Goal: Find specific page/section: Find specific page/section

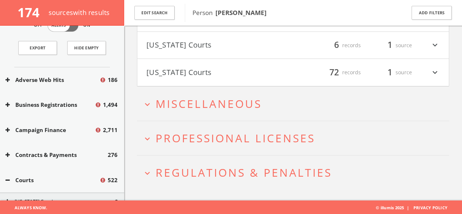
scroll to position [910, 0]
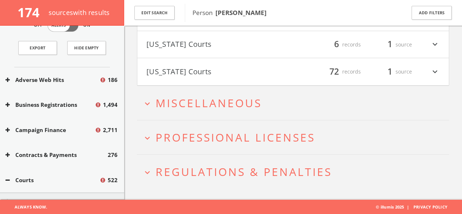
click at [155, 109] on h2 "expand_more Miscellaneous" at bounding box center [293, 103] width 313 height 34
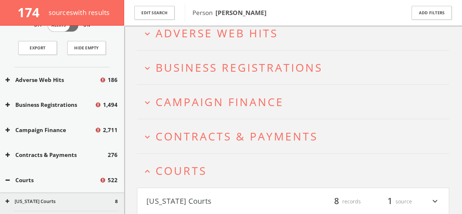
scroll to position [64, 0]
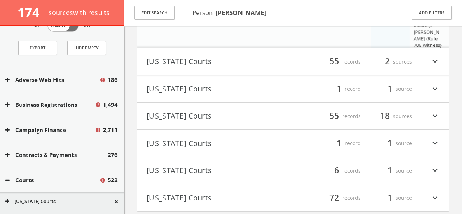
click at [183, 148] on button "[US_STATE] Courts" at bounding box center [220, 143] width 147 height 12
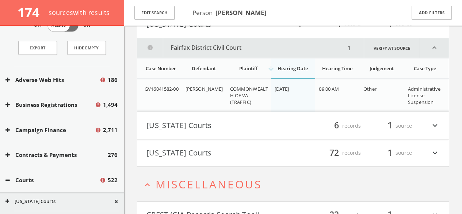
scroll to position [915, 0]
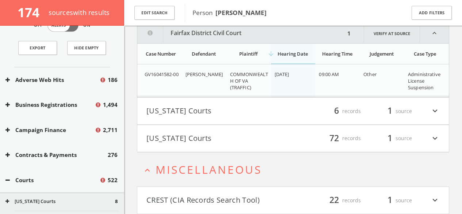
click at [226, 14] on b "[PERSON_NAME]" at bounding box center [241, 12] width 51 height 8
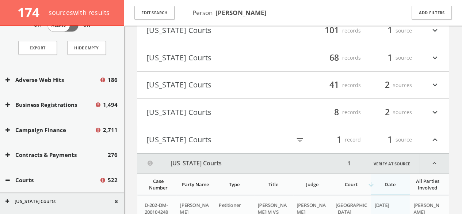
scroll to position [478, 0]
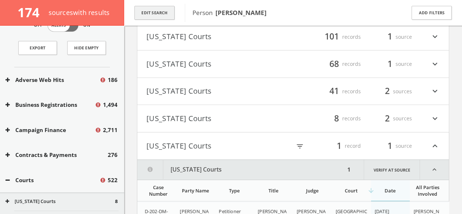
click at [156, 15] on button "Edit Search" at bounding box center [155, 13] width 40 height 14
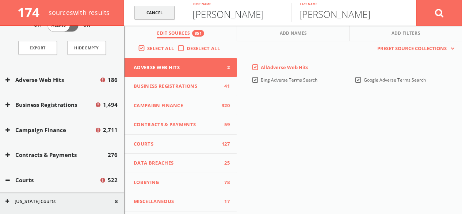
drag, startPoint x: 212, startPoint y: 19, endPoint x: 160, endPoint y: 14, distance: 51.8
click at [160, 14] on form "Cancel [PERSON_NAME] First name [PERSON_NAME] Last name Cancel" at bounding box center [293, 13] width 338 height 26
type input "[PERSON_NAME]"
click at [441, 13] on icon at bounding box center [439, 12] width 9 height 9
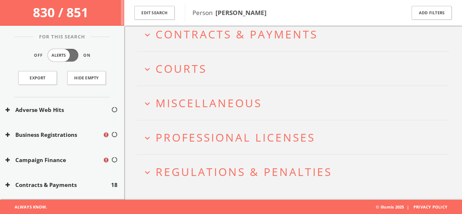
scroll to position [143, 0]
